Goal: Task Accomplishment & Management: Manage account settings

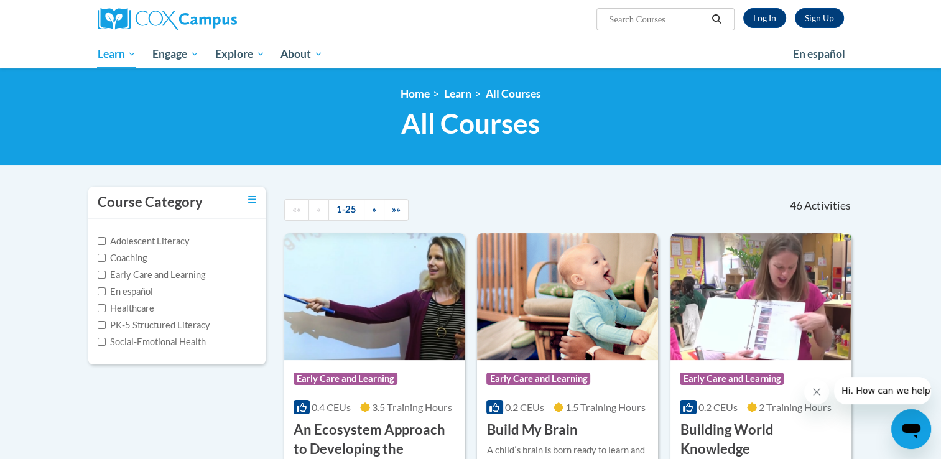
scroll to position [62, 0]
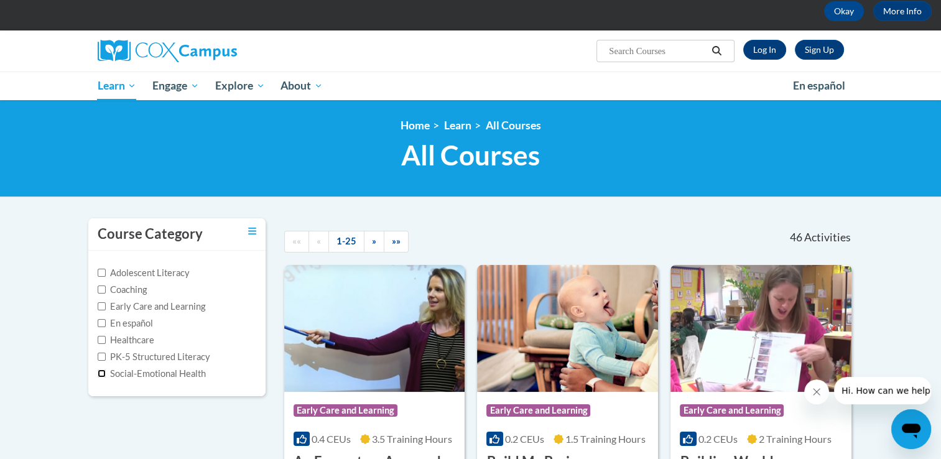
click at [100, 374] on input "Social-Emotional Health" at bounding box center [102, 374] width 8 height 8
checkbox input "true"
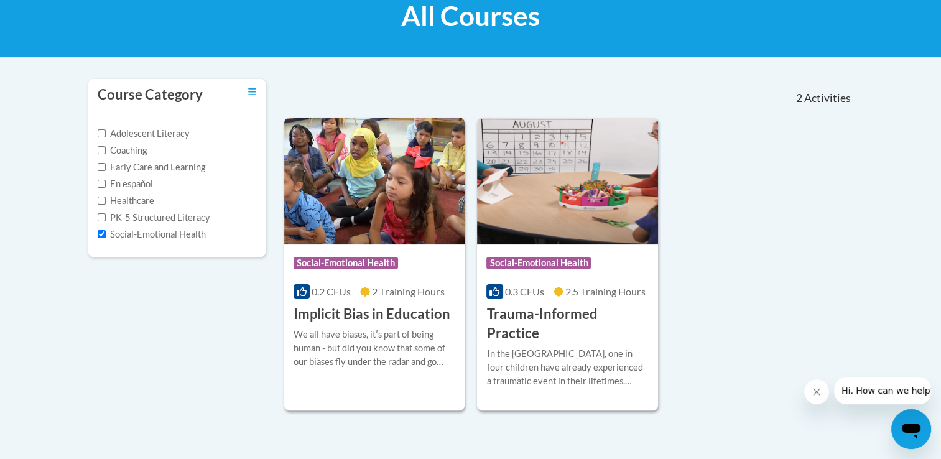
scroll to position [249, 0]
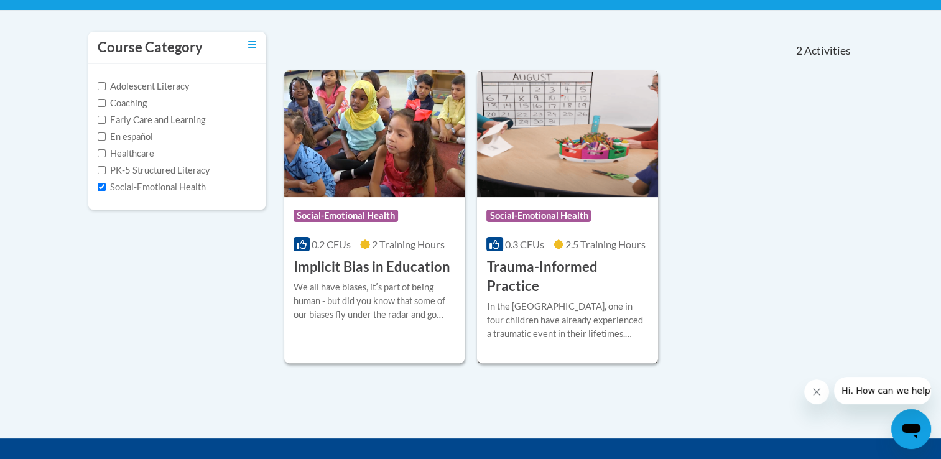
click at [595, 268] on h3 "Trauma-Informed Practice" at bounding box center [567, 277] width 162 height 39
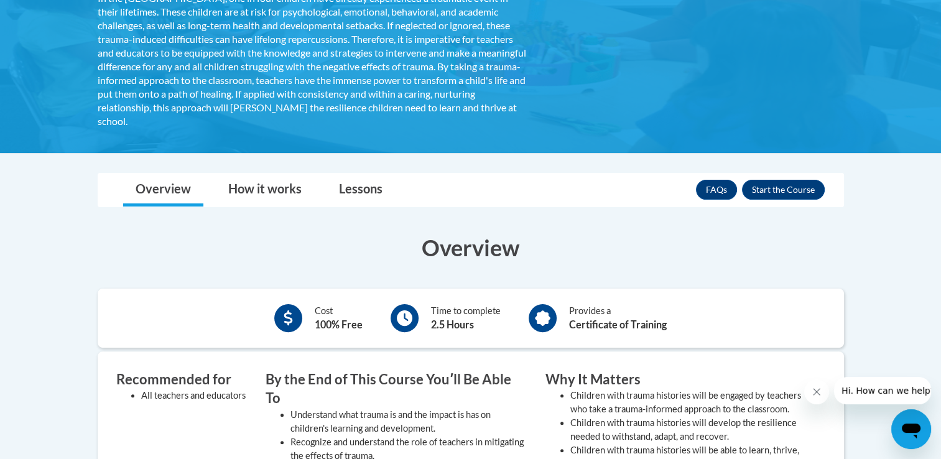
scroll to position [249, 0]
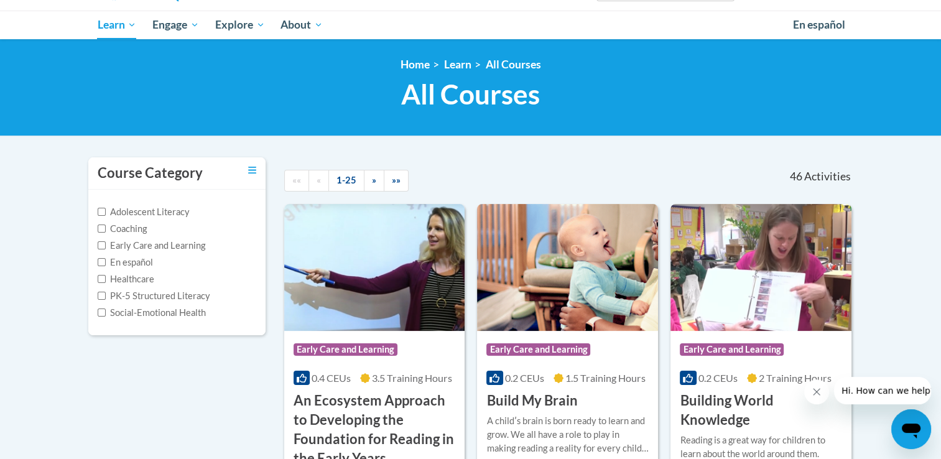
scroll to position [124, 0]
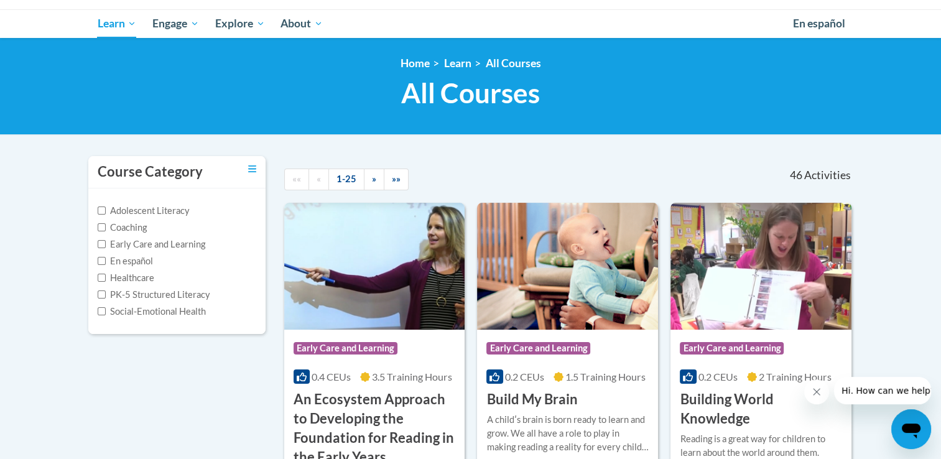
click at [809, 178] on span "Activities" at bounding box center [827, 176] width 47 height 14
click at [796, 172] on span "46" at bounding box center [795, 176] width 12 height 14
click at [98, 292] on input "PK-5 Structured Literacy" at bounding box center [102, 295] width 8 height 8
checkbox input "true"
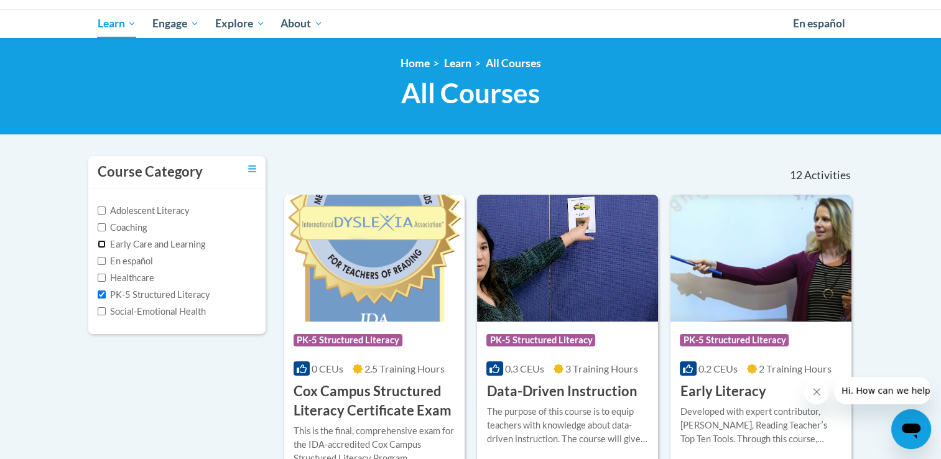
click at [98, 242] on input "Early Care and Learning" at bounding box center [102, 244] width 8 height 8
checkbox input "true"
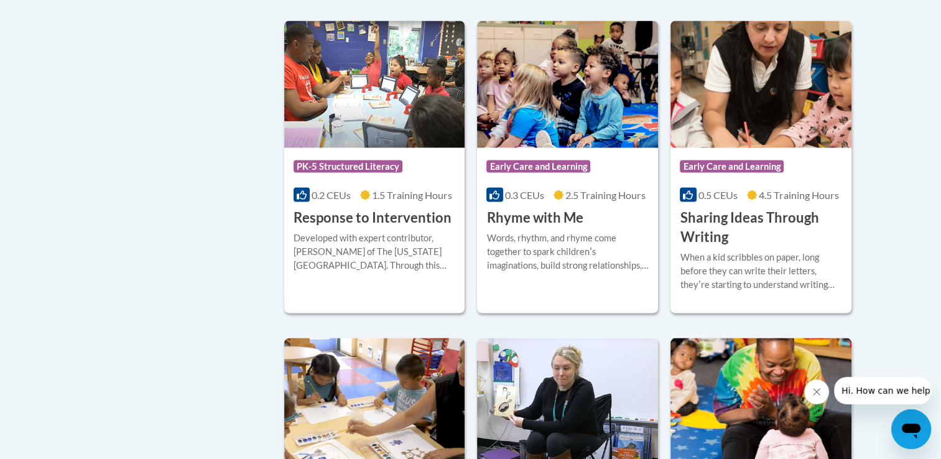
scroll to position [2302, 0]
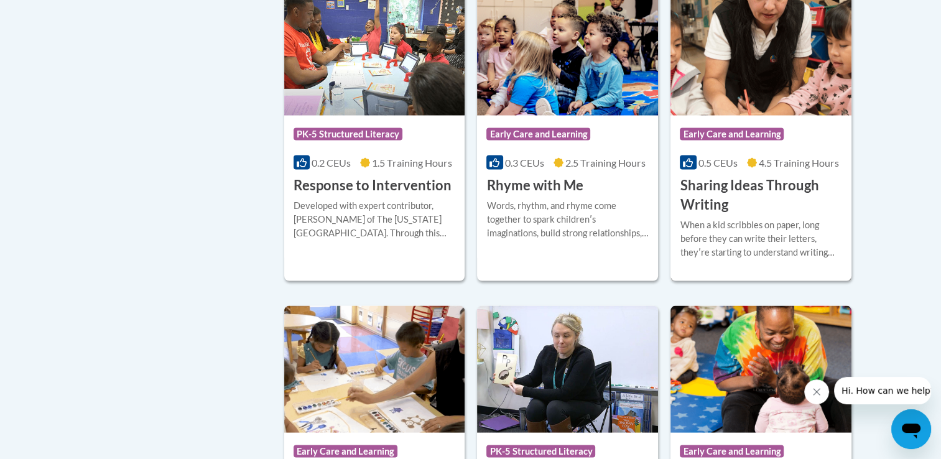
click at [744, 169] on div "0.5 CEUs 4.5 Training Hours" at bounding box center [761, 163] width 162 height 14
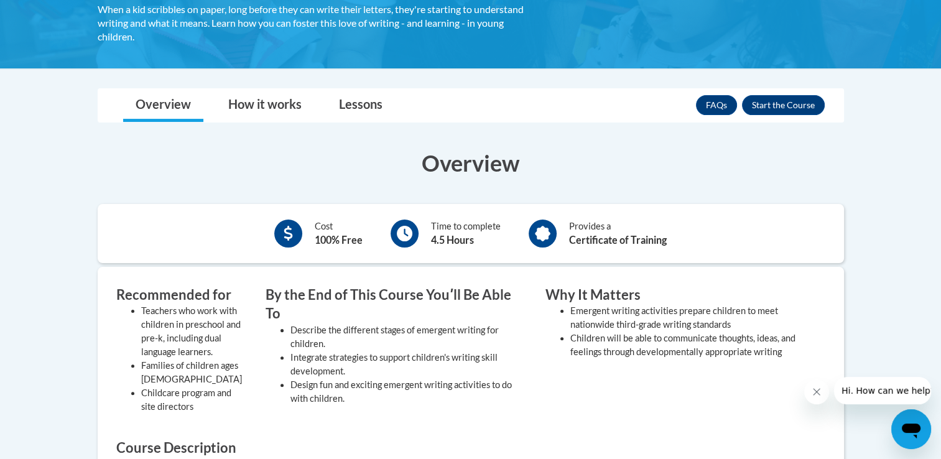
scroll to position [249, 0]
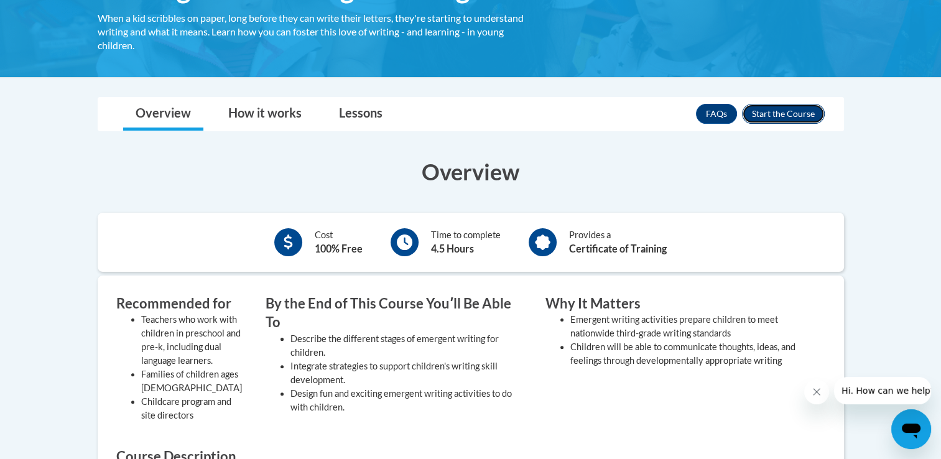
click at [779, 113] on button "Enroll" at bounding box center [783, 114] width 83 height 20
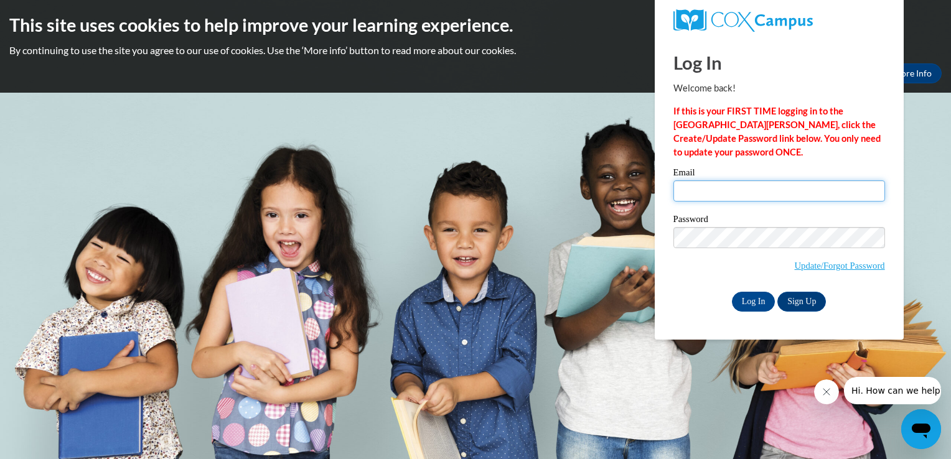
click at [721, 200] on input "Email" at bounding box center [779, 190] width 212 height 21
type input "[EMAIL_ADDRESS][DOMAIN_NAME]"
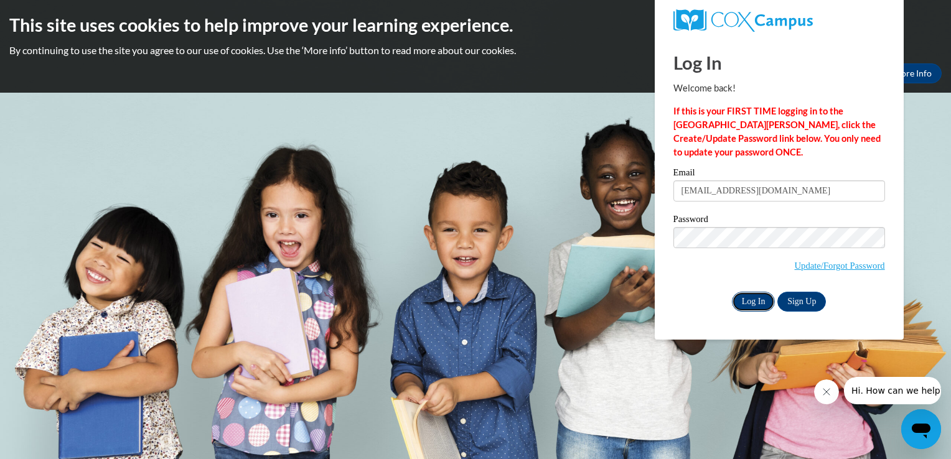
click at [755, 302] on input "Log In" at bounding box center [754, 302] width 44 height 20
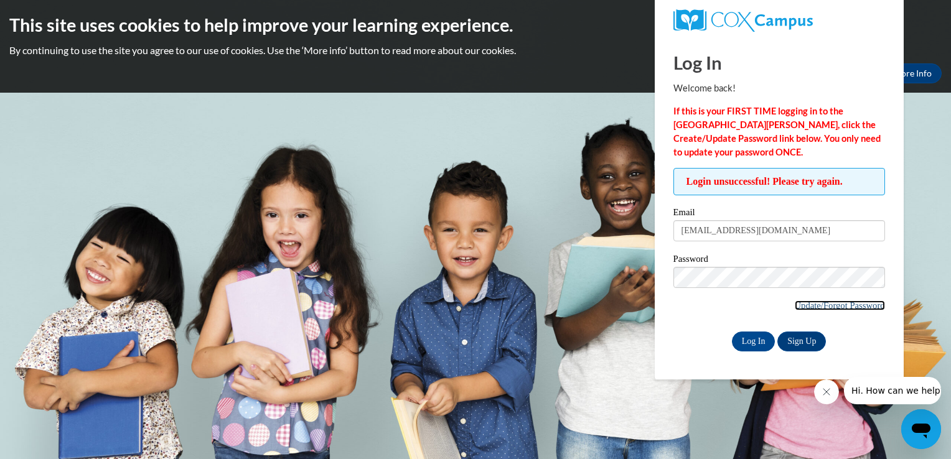
click at [799, 305] on link "Update/Forgot Password" at bounding box center [839, 305] width 90 height 10
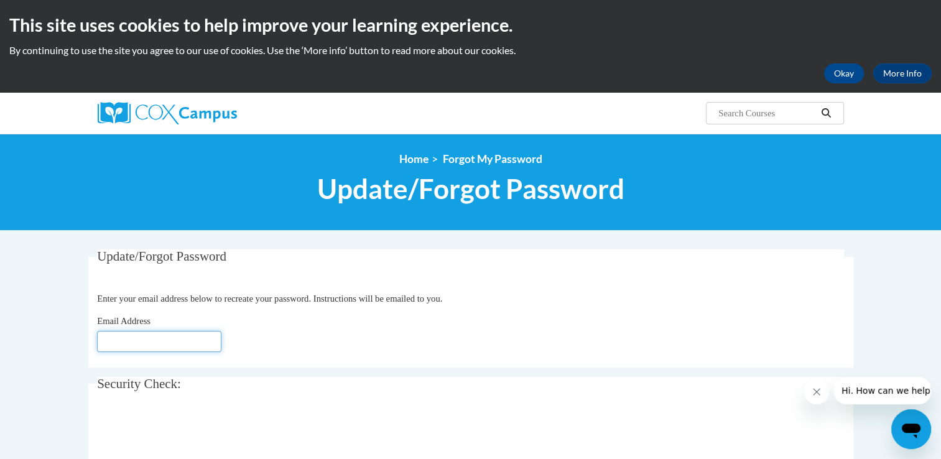
click at [149, 335] on input "Email Address" at bounding box center [159, 341] width 124 height 21
type input "mckinneys1024@yahoo.com"
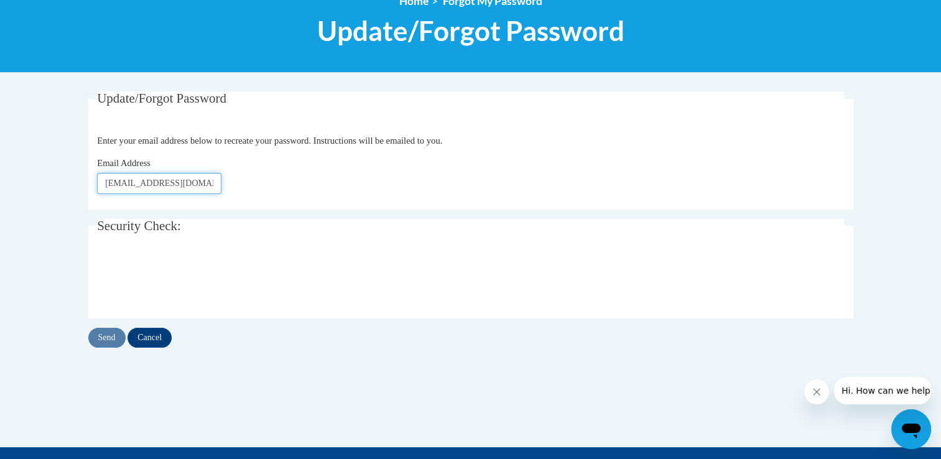
scroll to position [187, 0]
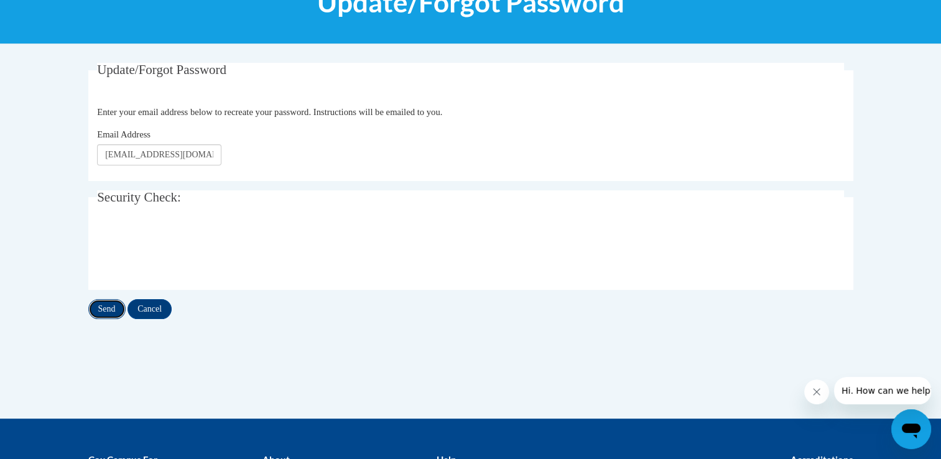
click at [102, 309] on input "Send" at bounding box center [106, 309] width 37 height 20
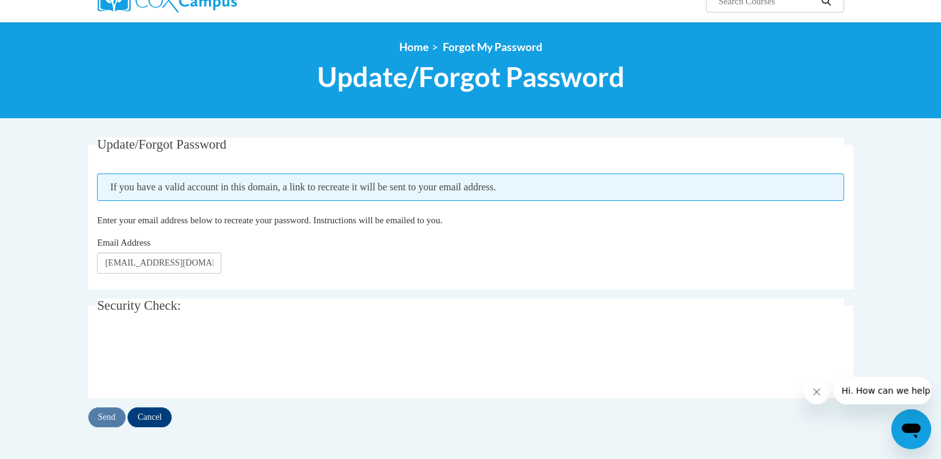
scroll to position [124, 0]
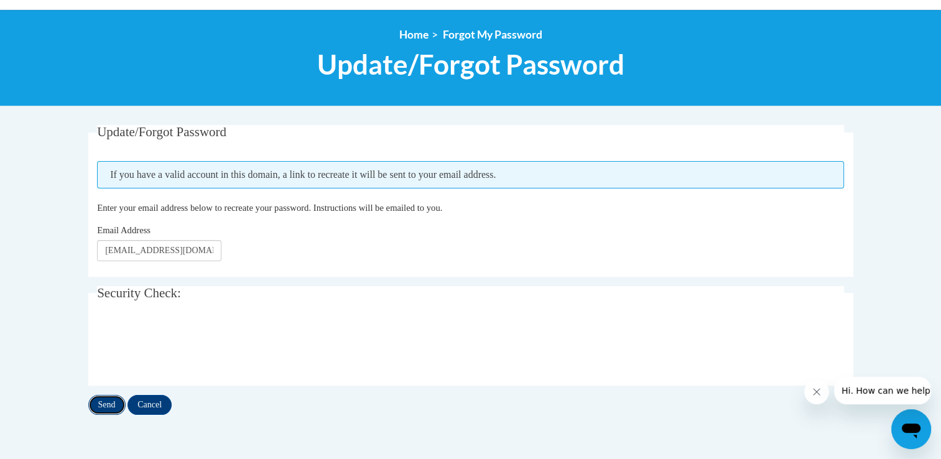
click at [100, 402] on input "Send" at bounding box center [106, 405] width 37 height 20
click at [101, 246] on input "mckinneys1024@yahoo.com" at bounding box center [159, 250] width 124 height 21
type input "[EMAIL_ADDRESS][DOMAIN_NAME]"
click at [107, 401] on input "Send" at bounding box center [106, 405] width 37 height 20
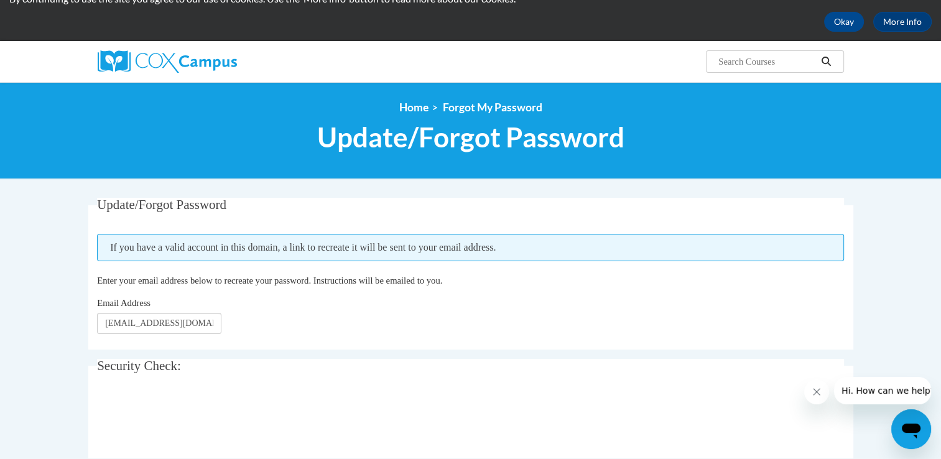
scroll to position [124, 0]
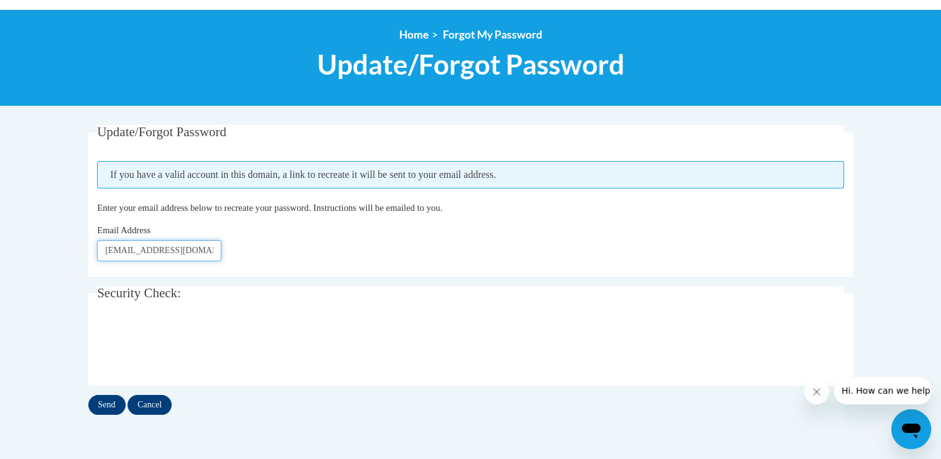
click at [149, 252] on input "cmckinneys1024@yahoo.com" at bounding box center [159, 250] width 124 height 21
click at [150, 250] on input "cmckinneys1024@yahoo.com" at bounding box center [159, 250] width 124 height 21
type input "cmckinney1024@yahoo.com"
click at [107, 407] on input "Send" at bounding box center [106, 405] width 37 height 20
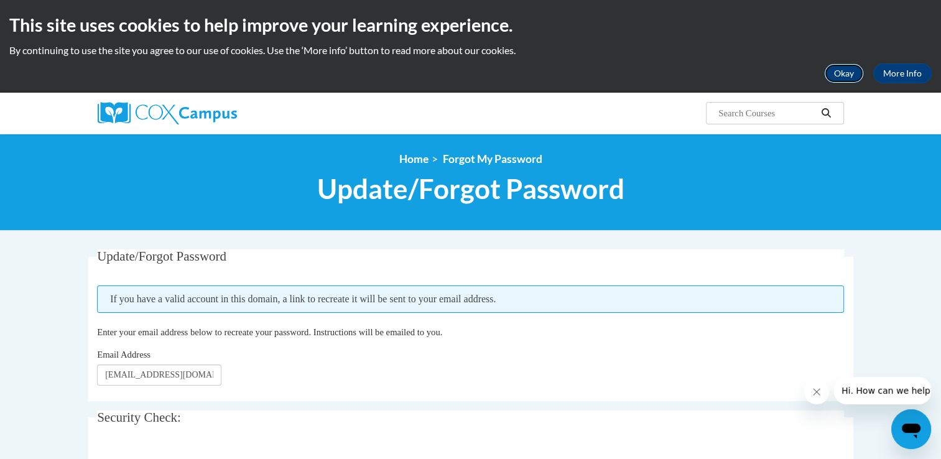
click at [846, 73] on button "Okay" at bounding box center [844, 73] width 40 height 20
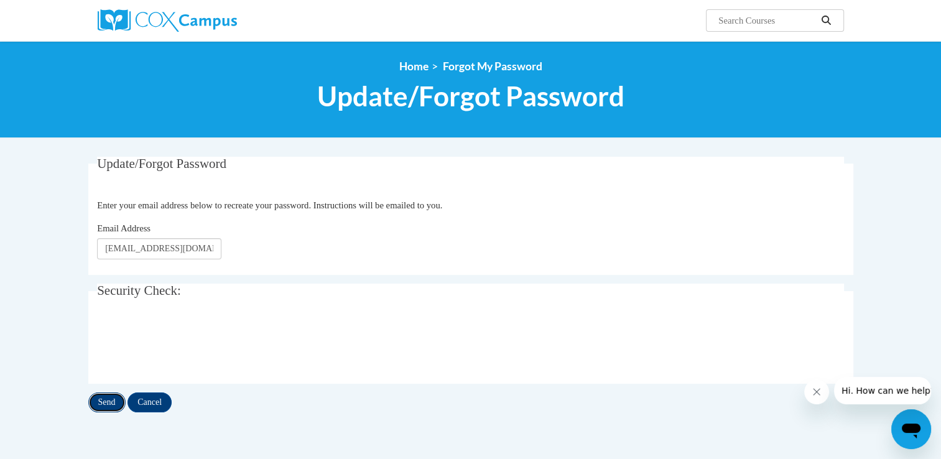
click at [108, 401] on input "Send" at bounding box center [106, 403] width 37 height 20
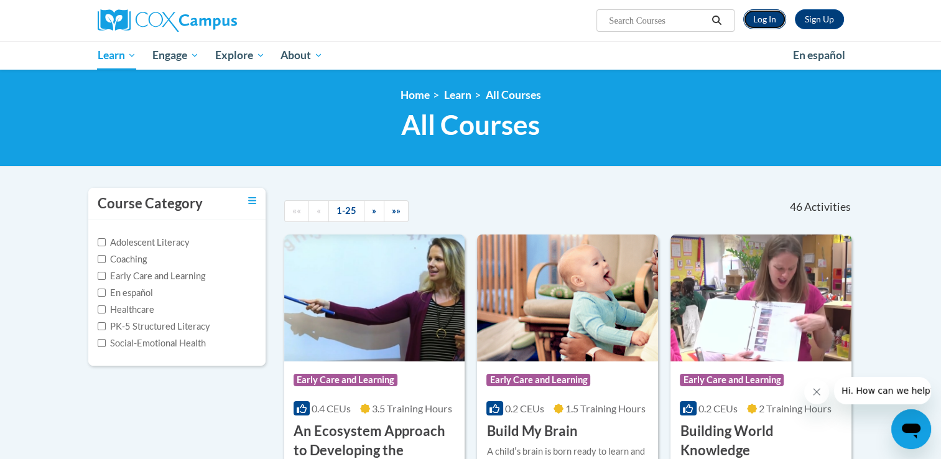
click at [770, 16] on link "Log In" at bounding box center [764, 19] width 43 height 20
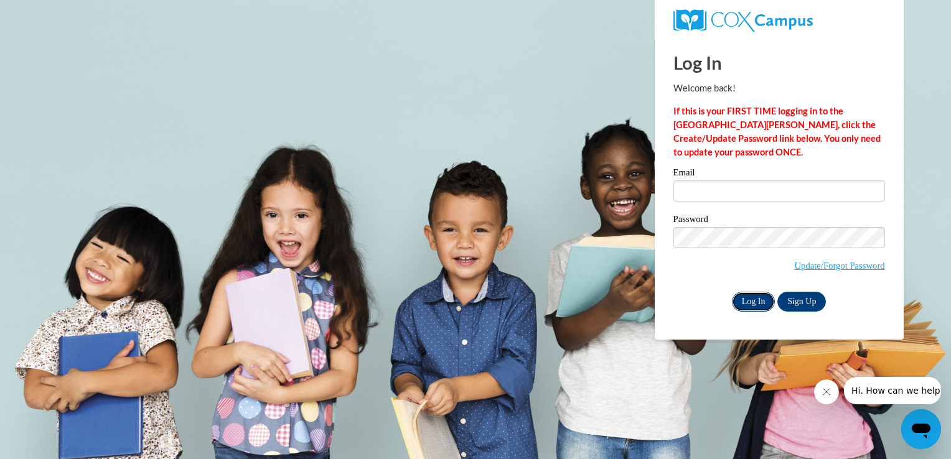
click at [758, 300] on input "Log In" at bounding box center [754, 302] width 44 height 20
click at [711, 192] on input "Email" at bounding box center [779, 190] width 212 height 21
type input "[EMAIL_ADDRESS][DOMAIN_NAME]"
click at [763, 300] on input "Log In" at bounding box center [754, 302] width 44 height 20
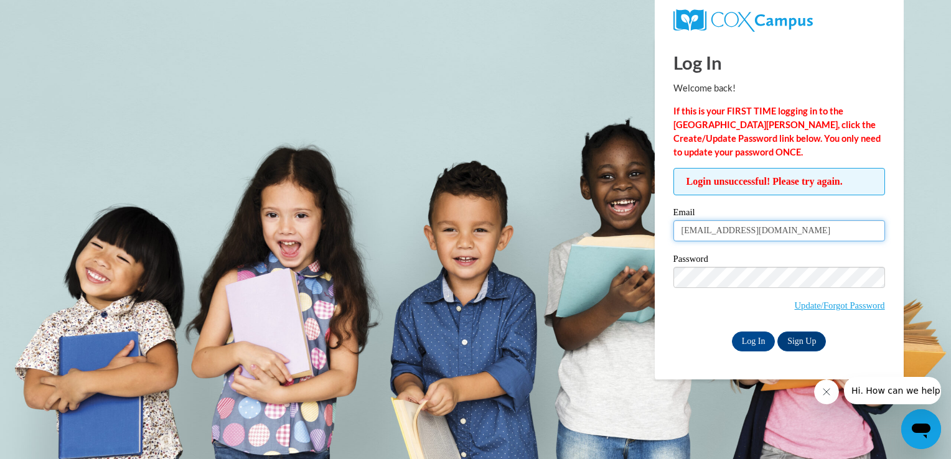
click at [727, 230] on input "cmckinneys1024@yahoo.com" at bounding box center [779, 230] width 212 height 21
type input "cmckinney1024@yahoo.com"
click at [751, 335] on input "Log In" at bounding box center [754, 342] width 44 height 20
click at [682, 230] on input "[EMAIL_ADDRESS][DOMAIN_NAME]" at bounding box center [779, 230] width 212 height 21
click at [686, 230] on input "[EMAIL_ADDRESS][DOMAIN_NAME]" at bounding box center [779, 230] width 212 height 21
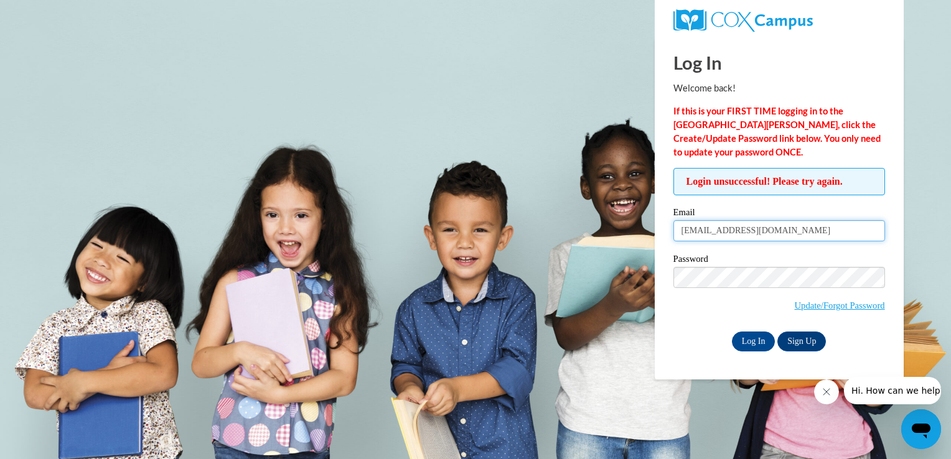
click at [717, 228] on input "[EMAIL_ADDRESS][DOMAIN_NAME]" at bounding box center [779, 230] width 212 height 21
type input "[EMAIL_ADDRESS][DOMAIN_NAME]"
click at [758, 340] on input "Log In" at bounding box center [754, 342] width 44 height 20
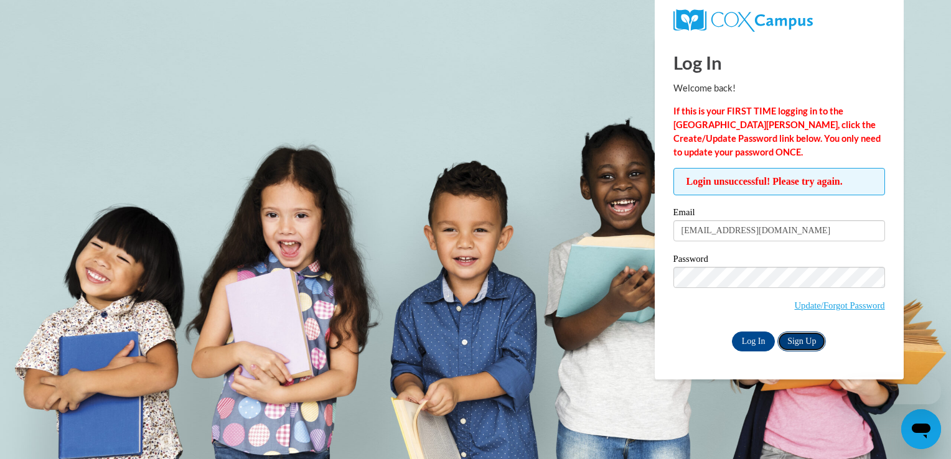
click at [806, 346] on link "Sign Up" at bounding box center [801, 342] width 49 height 20
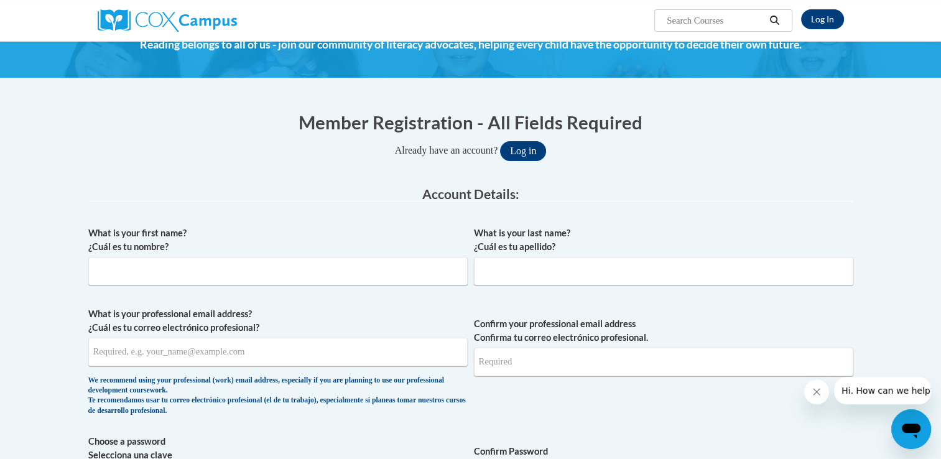
scroll to position [124, 0]
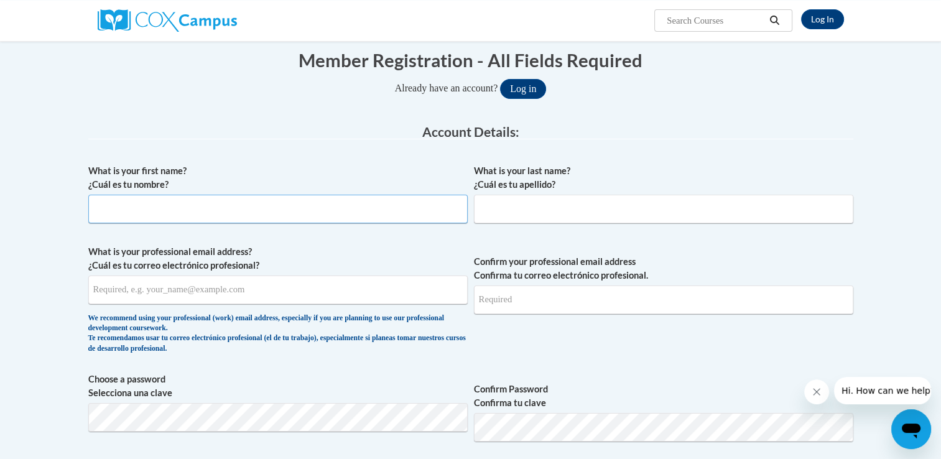
click at [272, 196] on input "What is your first name? ¿Cuál es tu nombre?" at bounding box center [277, 209] width 379 height 29
type input "Charity"
type input "McKinney"
type input "mckinneys1024@yahoo.com"
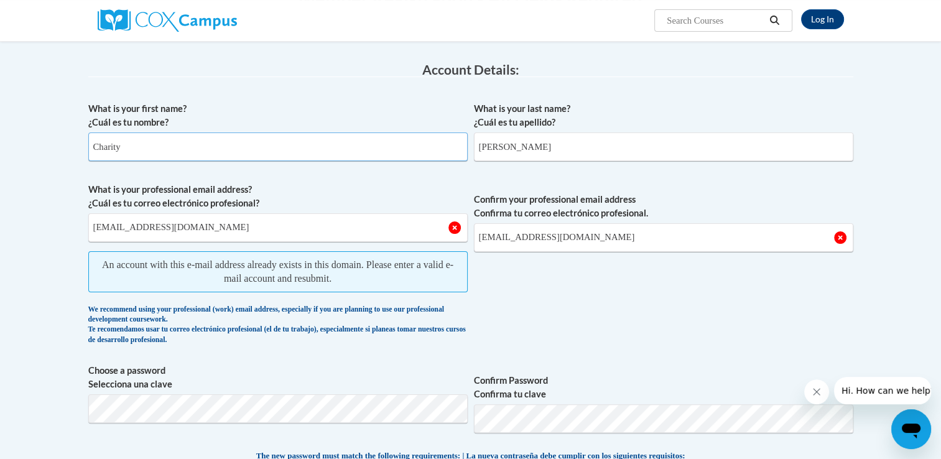
scroll to position [249, 0]
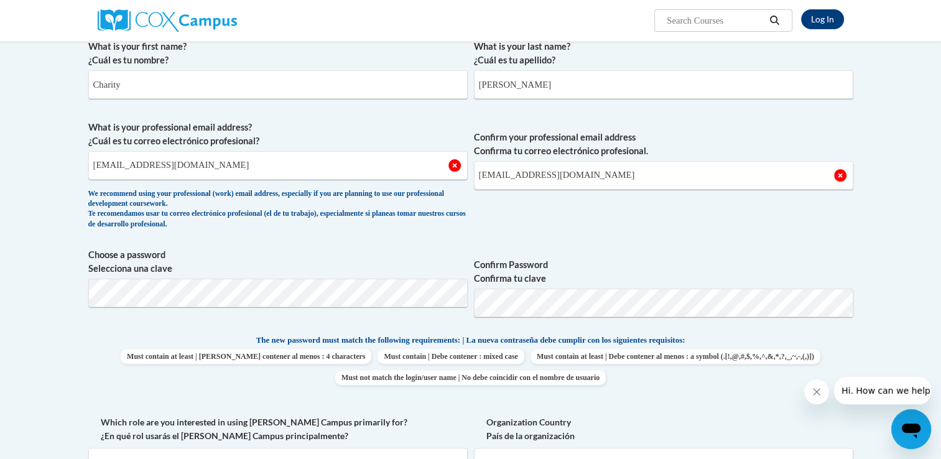
click at [152, 262] on label "Choose a password Selecciona una clave" at bounding box center [277, 261] width 379 height 27
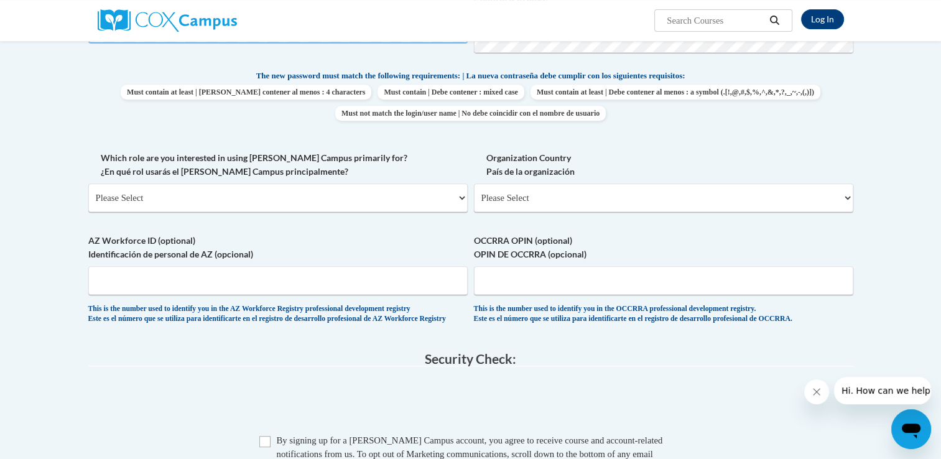
scroll to position [560, 0]
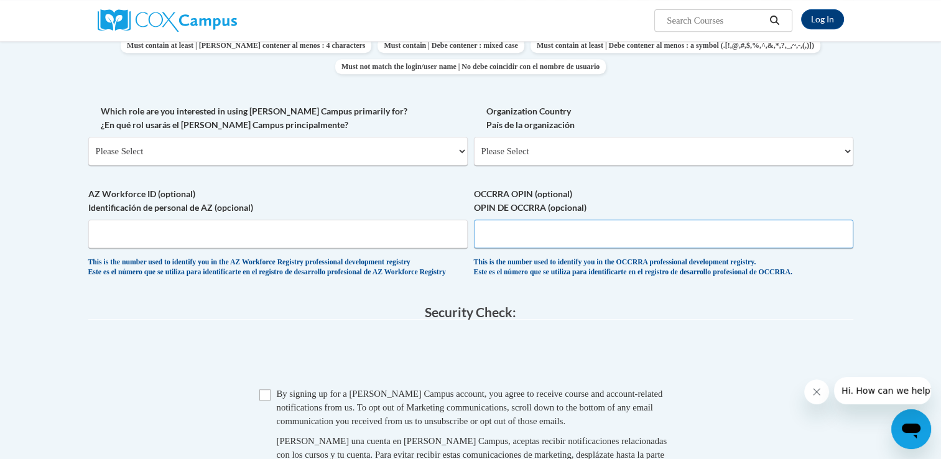
click at [530, 233] on input "OCCRRA OPIN (optional) OPIN DE OCCRRA (opcional)" at bounding box center [663, 234] width 379 height 29
type input "11081226"
click at [847, 151] on select "Please Select United States | Estados Unidos Outside of the United States | Fue…" at bounding box center [663, 151] width 379 height 29
select select "ad49bcad-a171-4b2e-b99c-48b446064914"
click at [474, 137] on select "Please Select United States | Estados Unidos Outside of the United States | Fue…" at bounding box center [663, 151] width 379 height 29
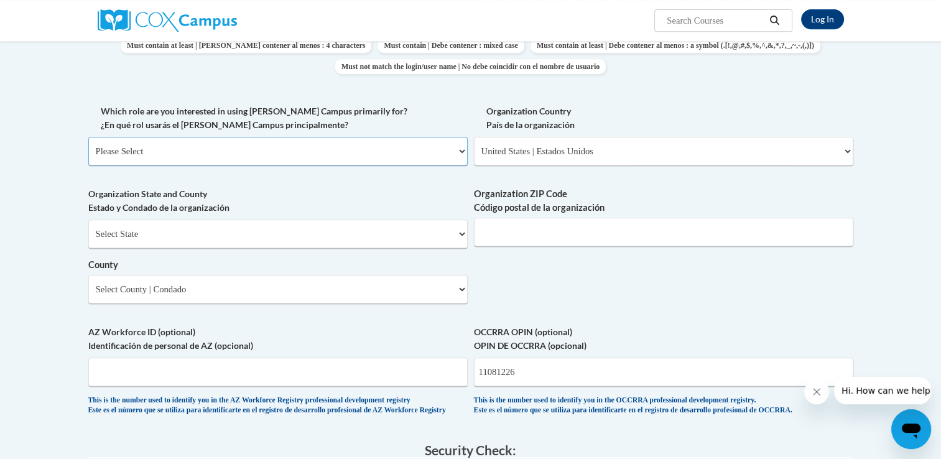
click at [460, 150] on select "Please Select College/University | Colegio/Universidad Community/Nonprofit Part…" at bounding box center [277, 151] width 379 height 29
select select "fbf2d438-af2f-41f8-98f1-81c410e29de3"
click at [88, 137] on select "Please Select College/University | Colegio/Universidad Community/Nonprofit Part…" at bounding box center [277, 151] width 379 height 29
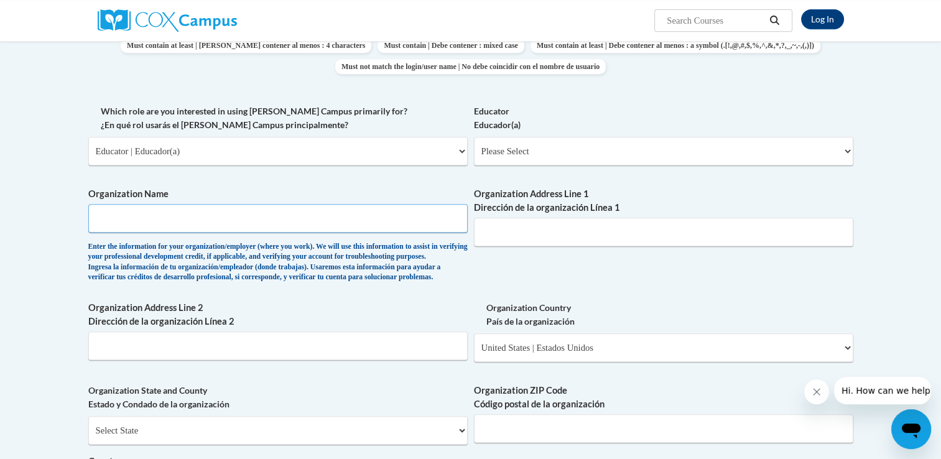
click at [189, 215] on input "Organization Name" at bounding box center [277, 218] width 379 height 29
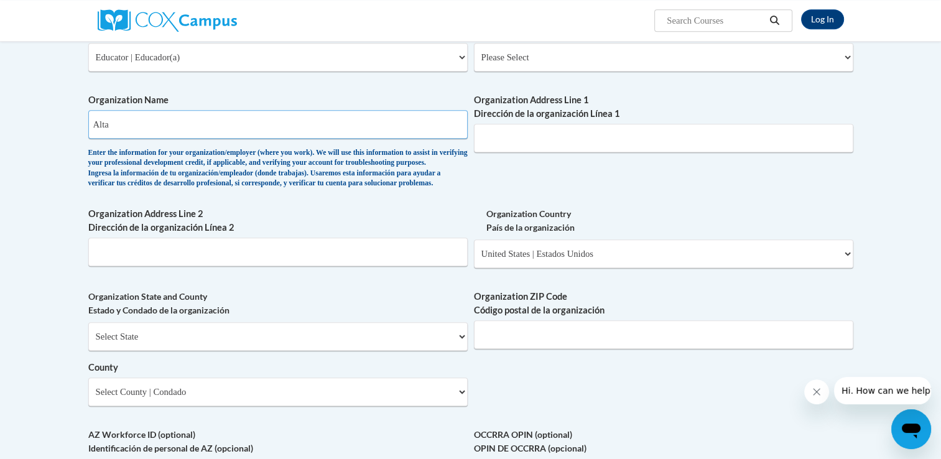
scroll to position [684, 0]
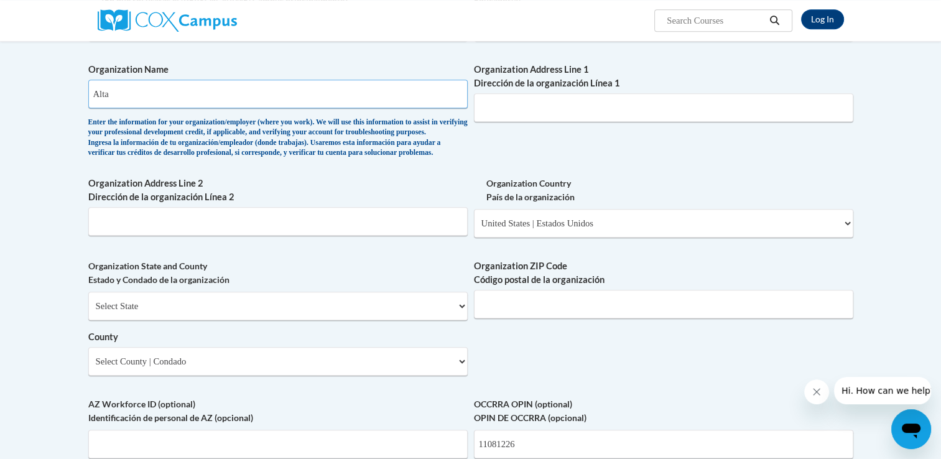
type input "Alta"
click at [516, 103] on input "Organization Address Line 1 Dirección de la organización Línea 1" at bounding box center [663, 107] width 379 height 29
type input "142 Javit"
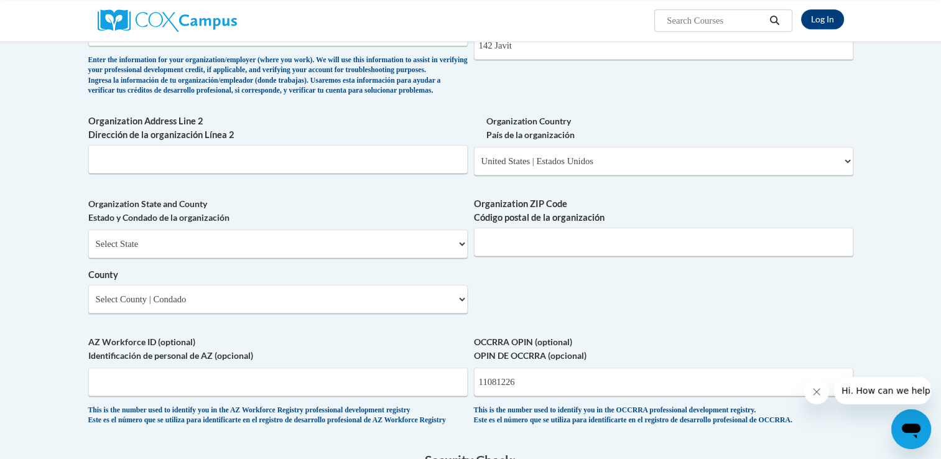
scroll to position [683, 0]
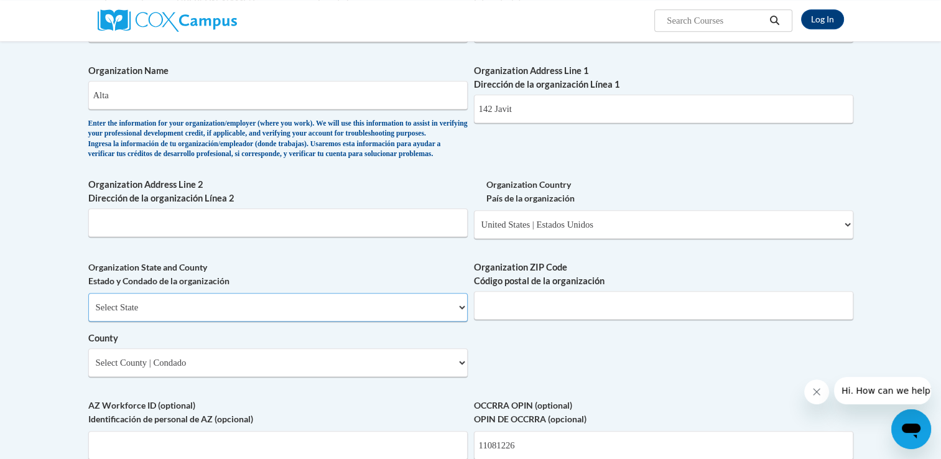
click at [200, 322] on select "Select State Alabama Alaska Arizona Arkansas California Colorado Connecticut De…" at bounding box center [277, 307] width 379 height 29
select select "Ohio"
click at [88, 313] on select "Select State Alabama Alaska Arizona Arkansas California Colorado Connecticut De…" at bounding box center [277, 307] width 379 height 29
click at [564, 320] on input "Organization ZIP Code Código postal de la organización" at bounding box center [663, 305] width 379 height 29
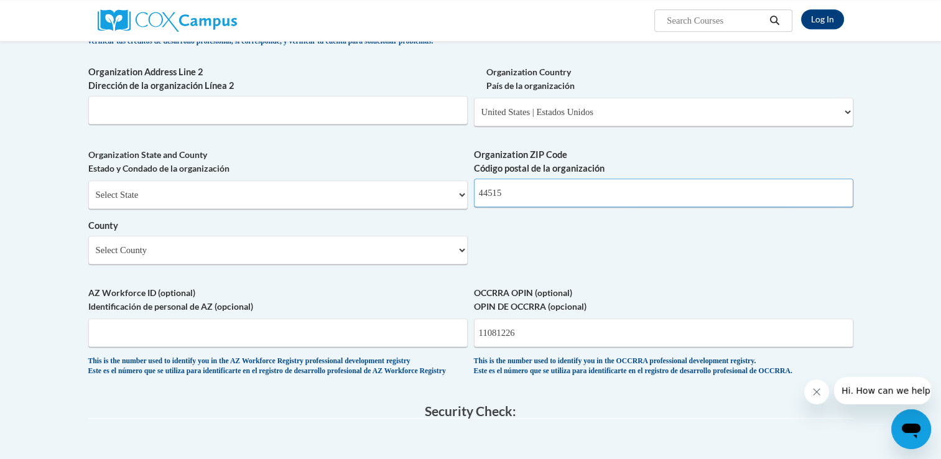
scroll to position [807, 0]
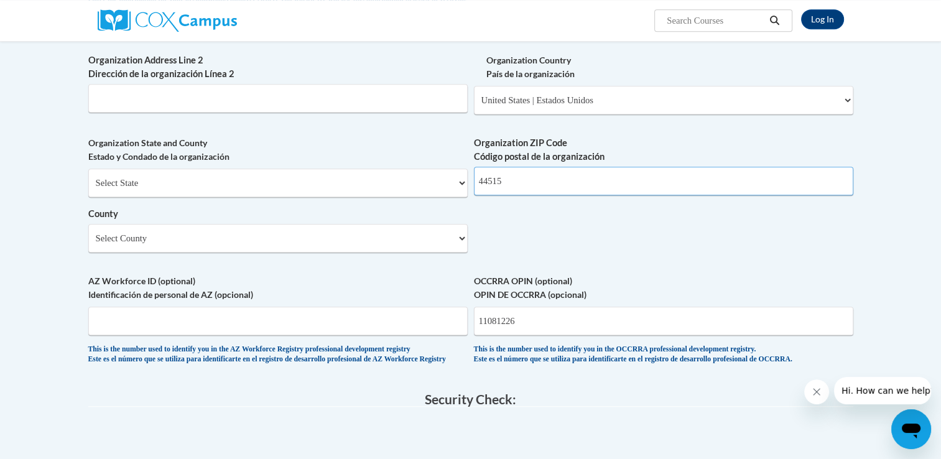
type input "44515"
click at [157, 253] on select "Select County Adams Allen Ashland Ashtabula Athens Auglaize Belmont Brown Butle…" at bounding box center [277, 238] width 379 height 29
select select "Trumbull"
click at [88, 244] on select "Select County Adams Allen Ashland Ashtabula Athens Auglaize Belmont Brown Butle…" at bounding box center [277, 238] width 379 height 29
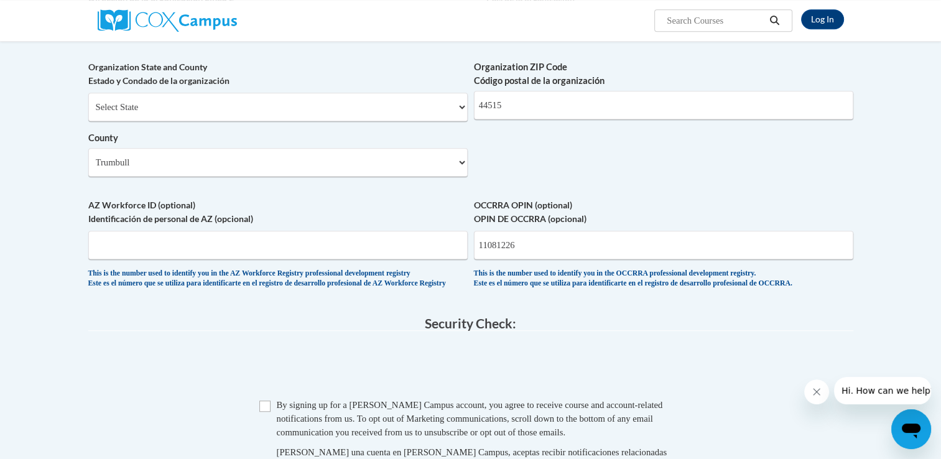
scroll to position [881, 0]
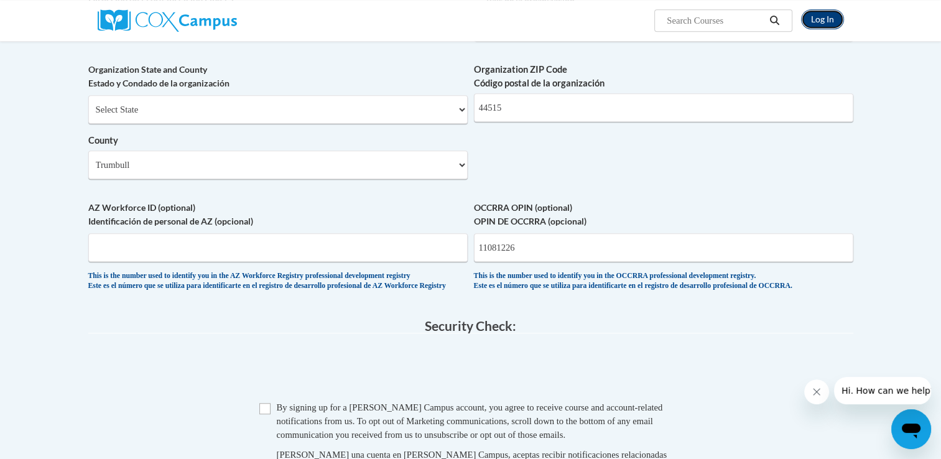
drag, startPoint x: 835, startPoint y: 24, endPoint x: 770, endPoint y: 55, distance: 73.2
click at [834, 24] on link "Log In" at bounding box center [822, 19] width 43 height 20
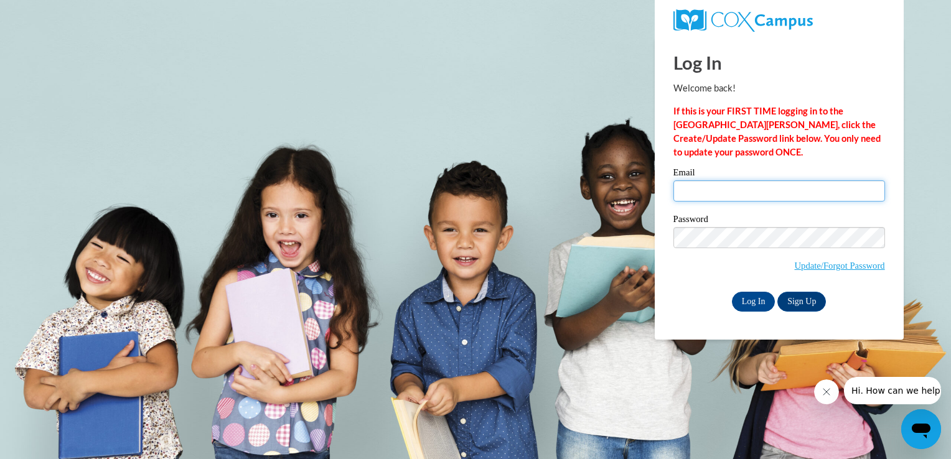
click at [706, 180] on input "Email" at bounding box center [779, 190] width 212 height 21
type input "mckinneys1024@yahoo.com"
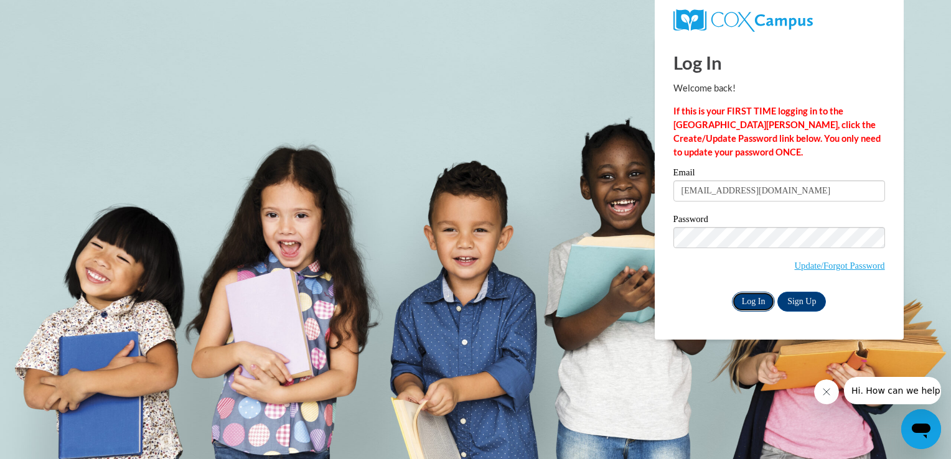
click at [757, 300] on input "Log In" at bounding box center [754, 302] width 44 height 20
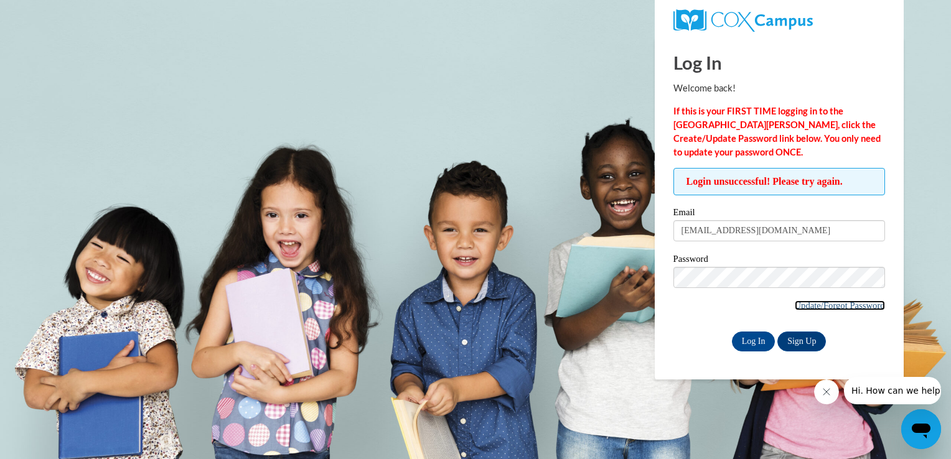
click at [826, 304] on link "Update/Forgot Password" at bounding box center [839, 305] width 90 height 10
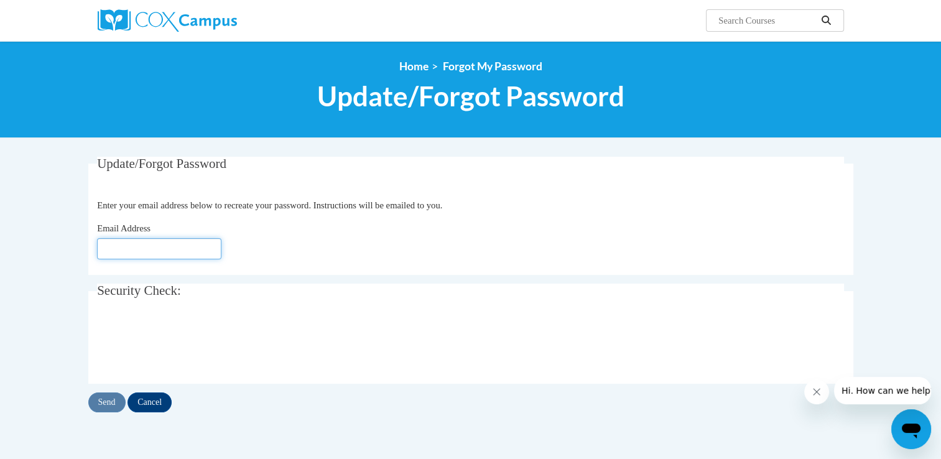
click at [168, 252] on input "Email Address" at bounding box center [159, 248] width 124 height 21
type input "[EMAIL_ADDRESS][DOMAIN_NAME]"
click at [102, 404] on input "Send" at bounding box center [106, 403] width 37 height 20
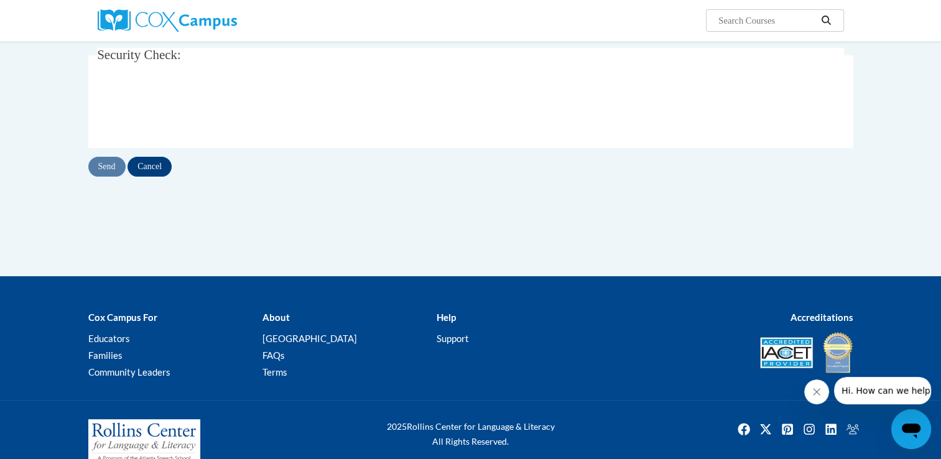
scroll to position [291, 0]
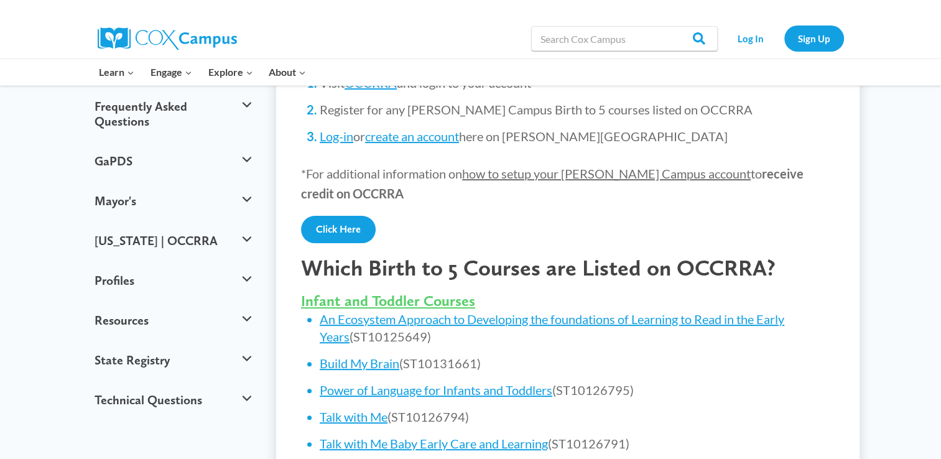
scroll to position [311, 0]
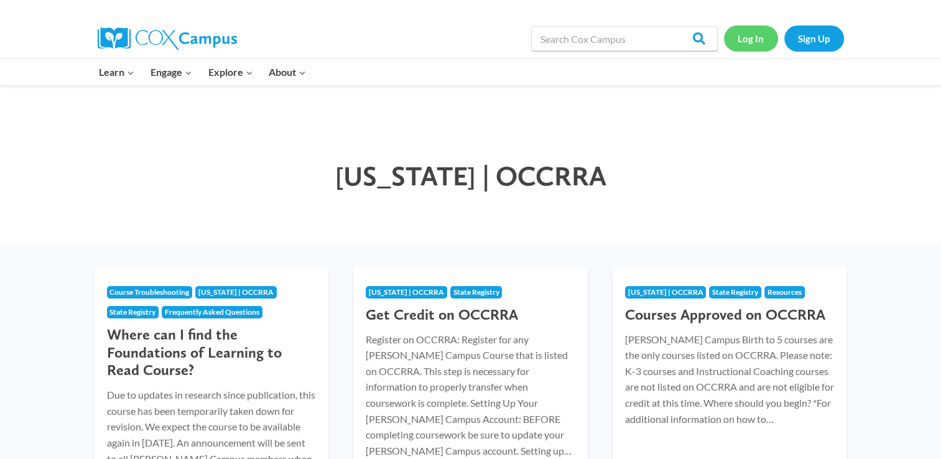
click at [751, 42] on link "Log In" at bounding box center [751, 39] width 54 height 26
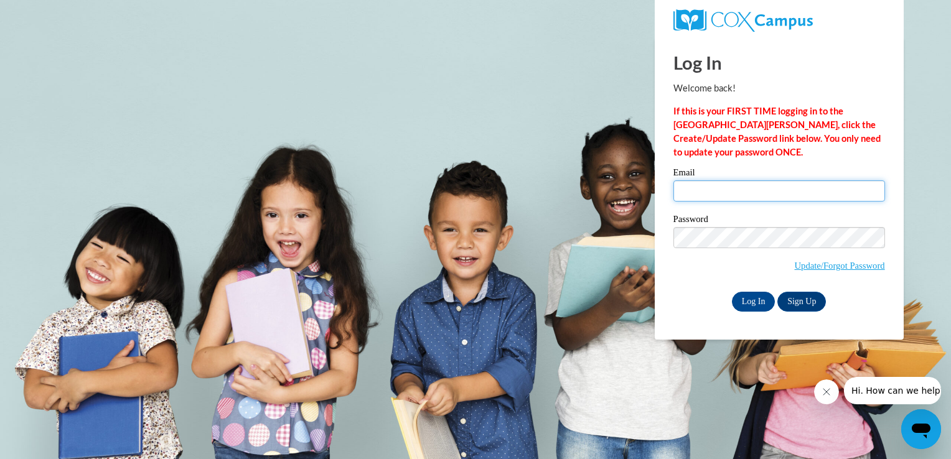
click at [727, 194] on input "Email" at bounding box center [779, 190] width 212 height 21
type input "[EMAIL_ADDRESS][DOMAIN_NAME]"
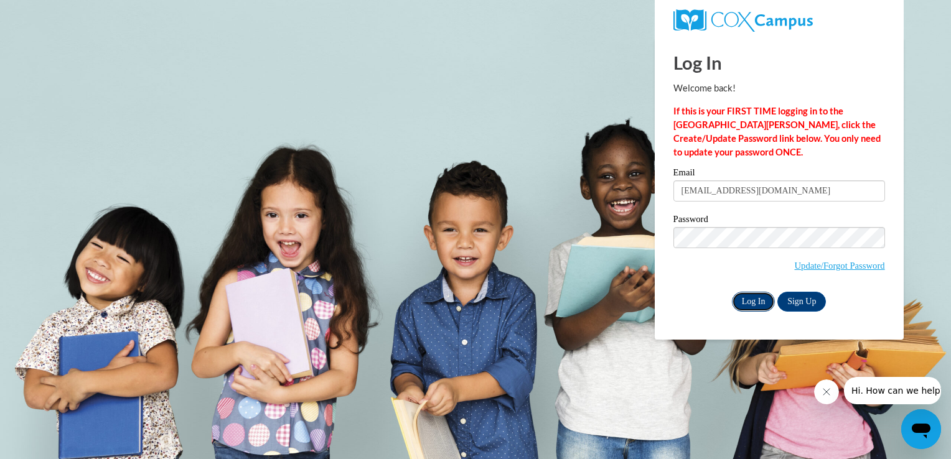
click at [753, 303] on input "Log In" at bounding box center [754, 302] width 44 height 20
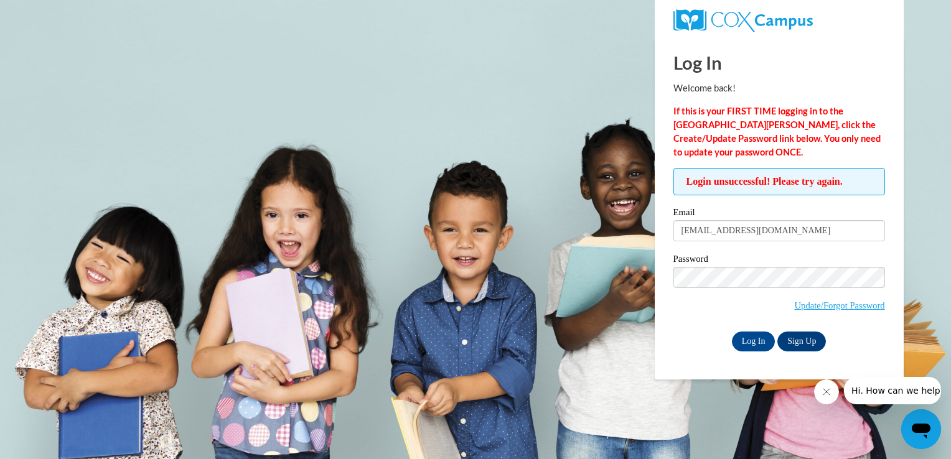
click at [826, 125] on strong "If this is your FIRST TIME logging in to the [GEOGRAPHIC_DATA][PERSON_NAME], cl…" at bounding box center [776, 132] width 207 height 52
click at [682, 229] on input "[EMAIL_ADDRESS][DOMAIN_NAME]" at bounding box center [779, 230] width 212 height 21
click at [727, 230] on input "cmckinneys1024@yahoo.com" at bounding box center [779, 230] width 212 height 21
type input "cmckinney1024@yahoo.com"
click at [750, 337] on input "Log In" at bounding box center [754, 342] width 44 height 20
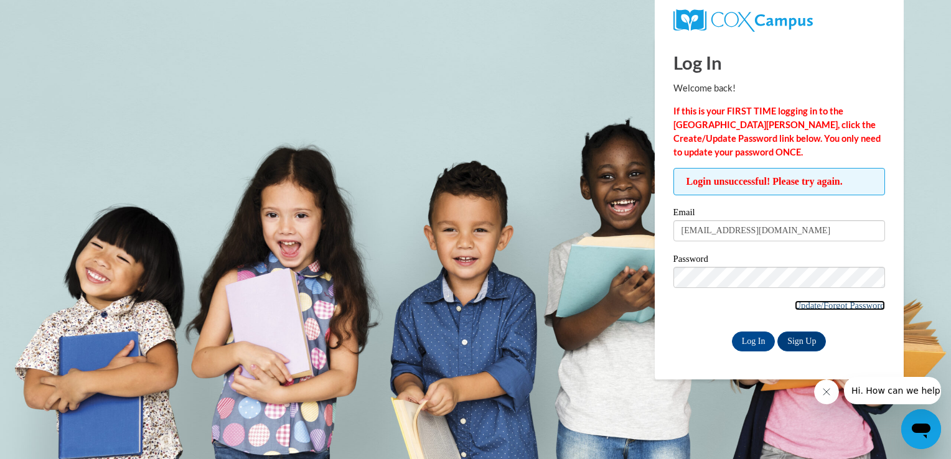
click at [807, 304] on link "Update/Forgot Password" at bounding box center [839, 305] width 90 height 10
